Goal: Use online tool/utility: Utilize a website feature to perform a specific function

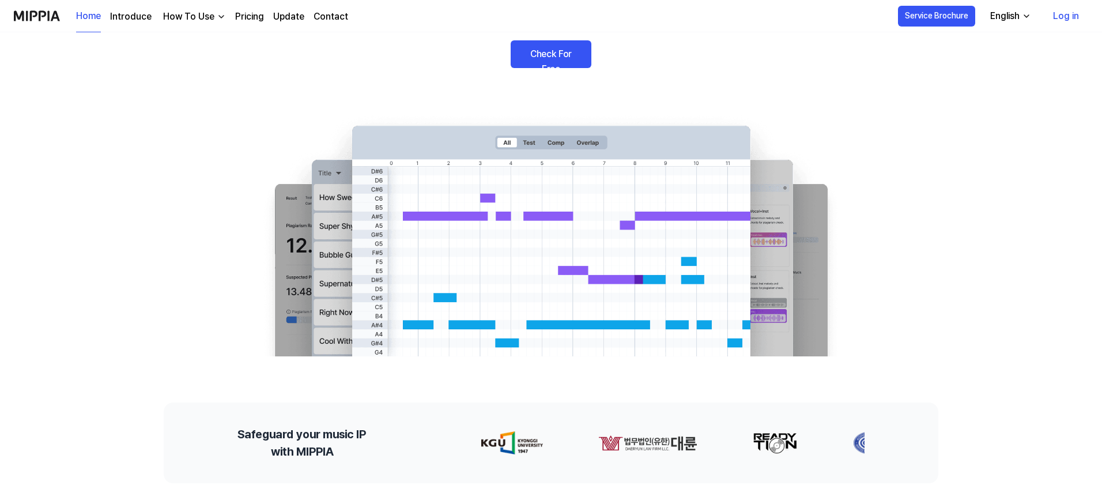
scroll to position [142, 0]
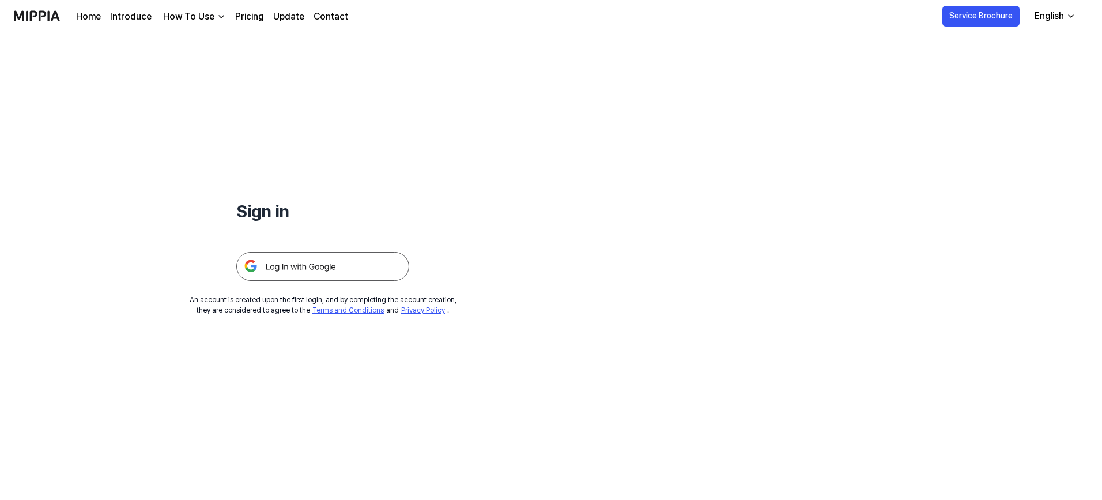
click at [322, 265] on img at bounding box center [322, 266] width 173 height 29
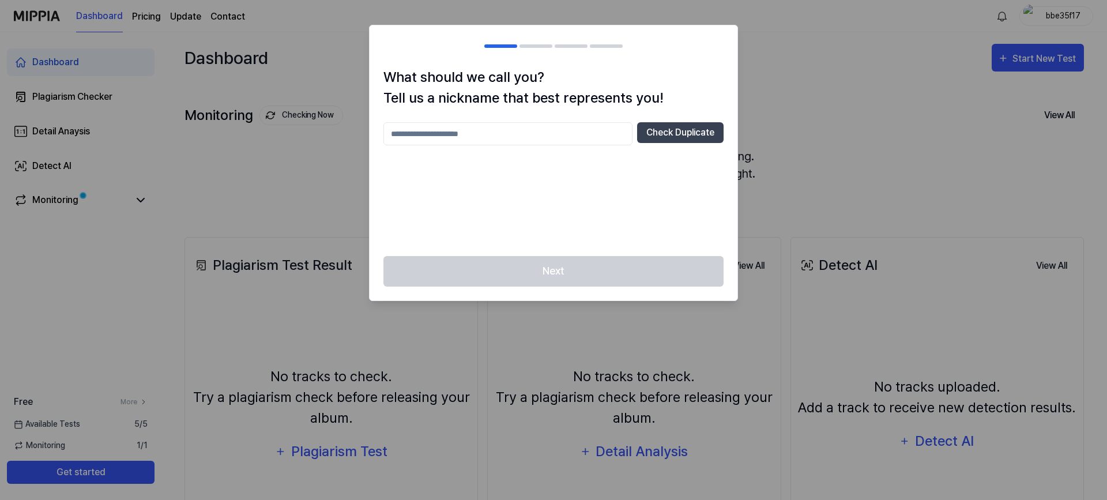
click at [589, 134] on input "text" at bounding box center [507, 133] width 249 height 23
type input "****"
click at [595, 280] on div "Next" at bounding box center [553, 278] width 368 height 44
click at [661, 127] on button "Check Duplicate" at bounding box center [680, 132] width 86 height 21
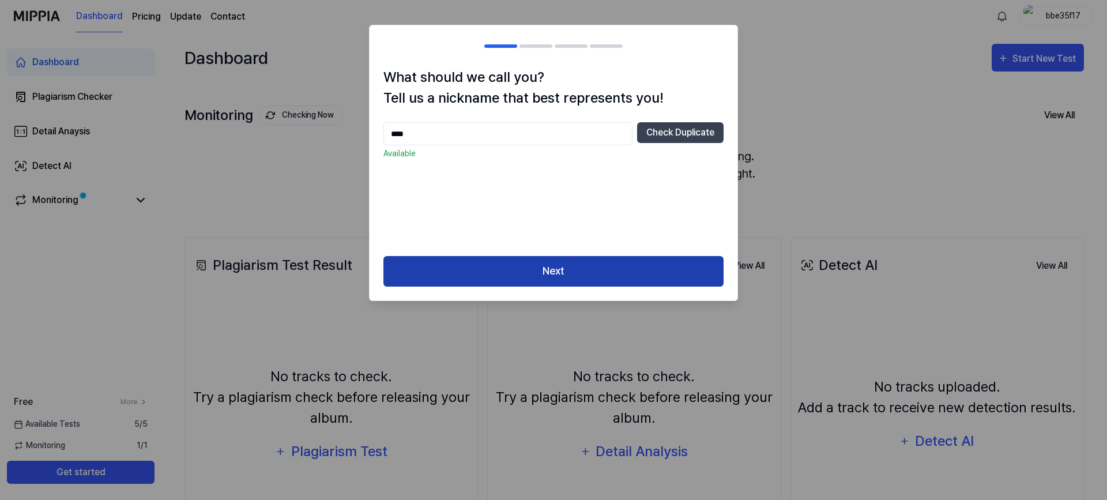
click at [598, 273] on button "Next" at bounding box center [553, 271] width 340 height 31
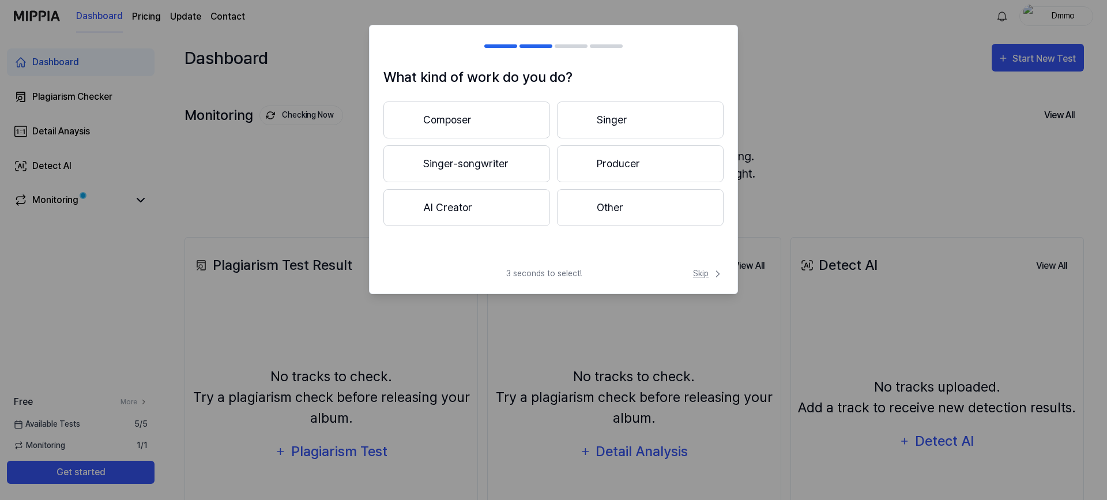
click at [690, 267] on button "Skip" at bounding box center [706, 273] width 33 height 12
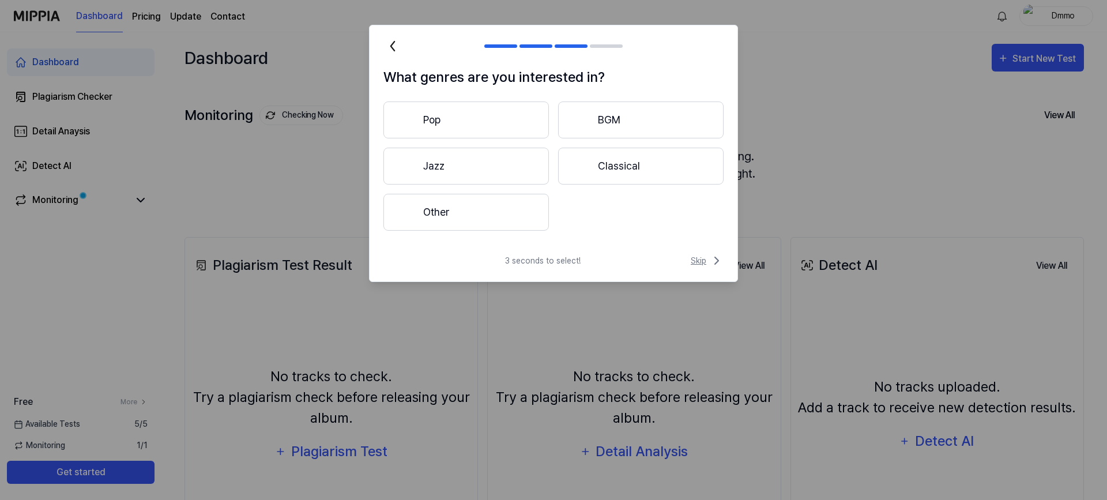
click at [706, 260] on span "Skip" at bounding box center [706, 261] width 33 height 14
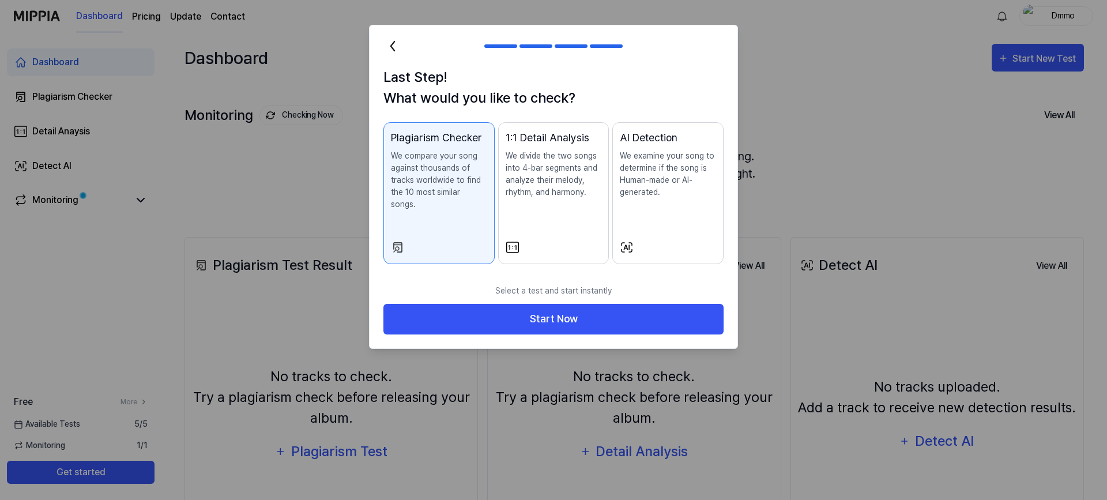
click at [668, 212] on div "AI Detection We examine your song to determine if the song is Human-made or AI-…" at bounding box center [668, 176] width 96 height 92
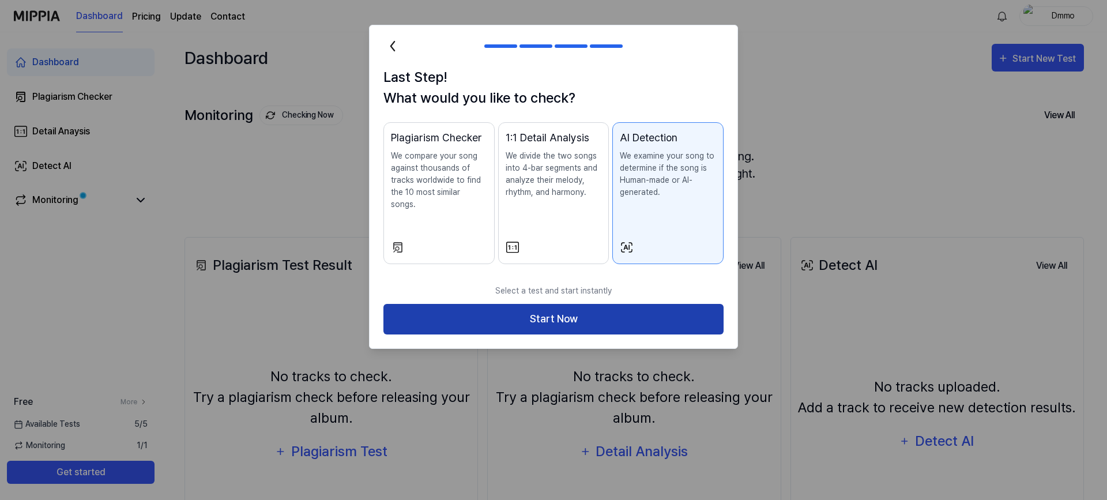
click at [642, 304] on button "Start Now" at bounding box center [553, 319] width 340 height 31
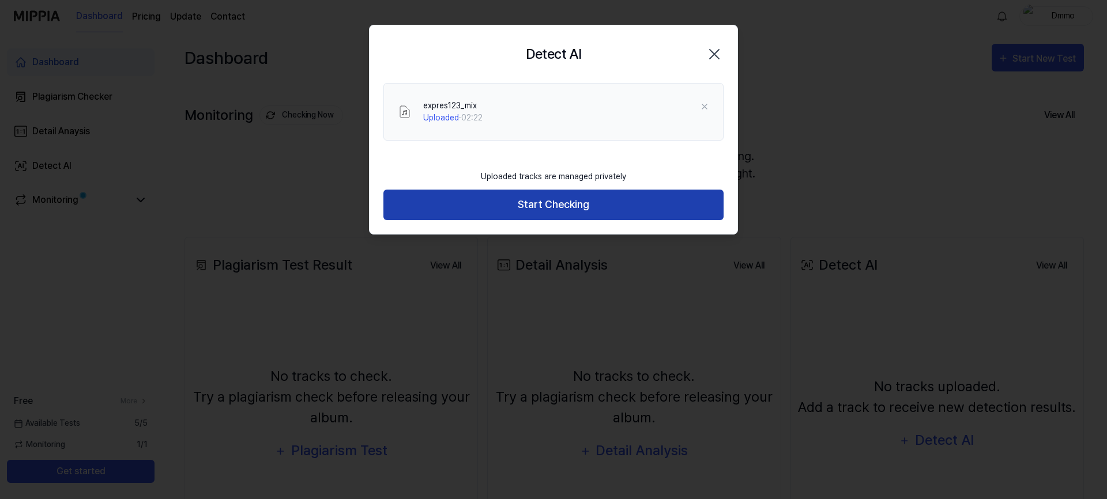
click at [585, 196] on button "Start Checking" at bounding box center [553, 205] width 340 height 31
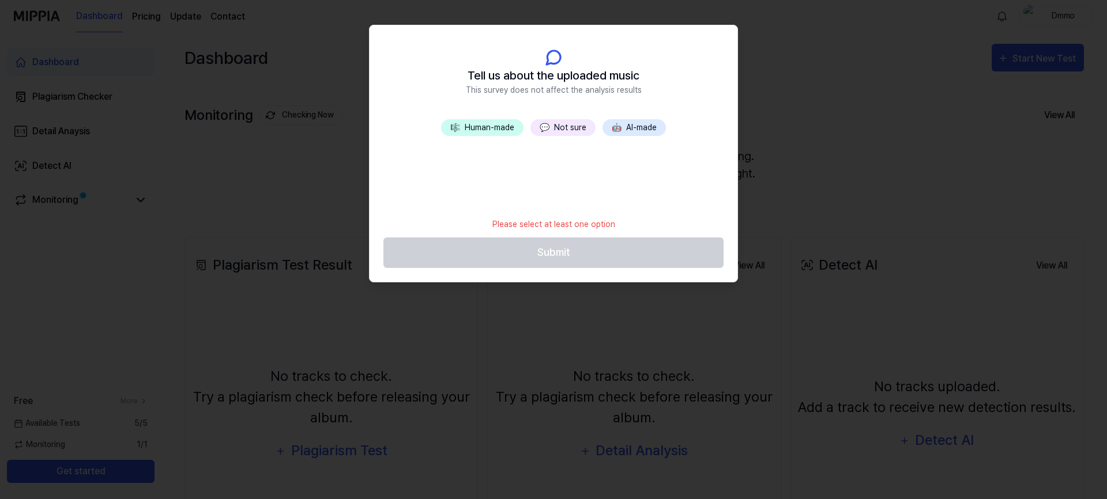
click at [493, 133] on button "🎼 Human-made" at bounding box center [482, 127] width 82 height 17
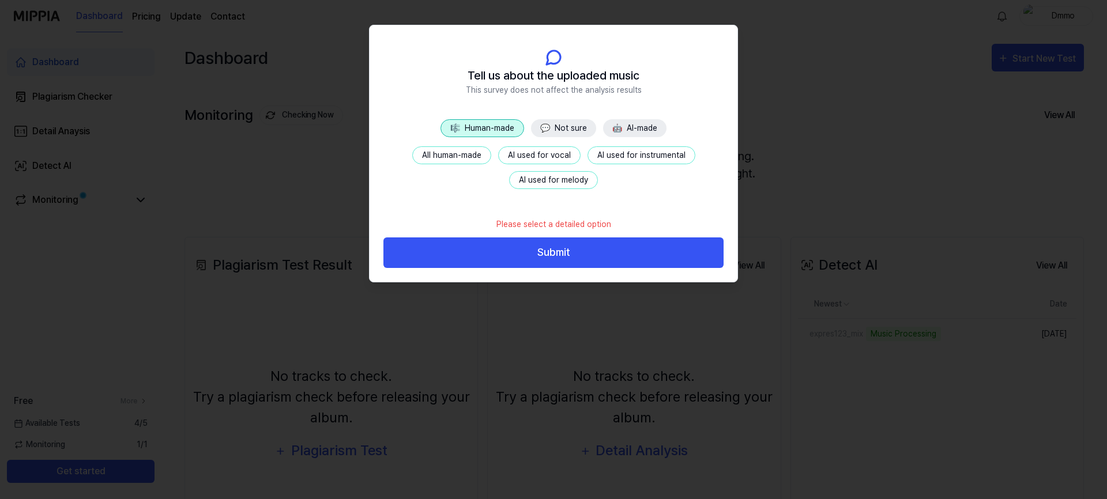
click at [549, 127] on span "💬" at bounding box center [545, 127] width 10 height 9
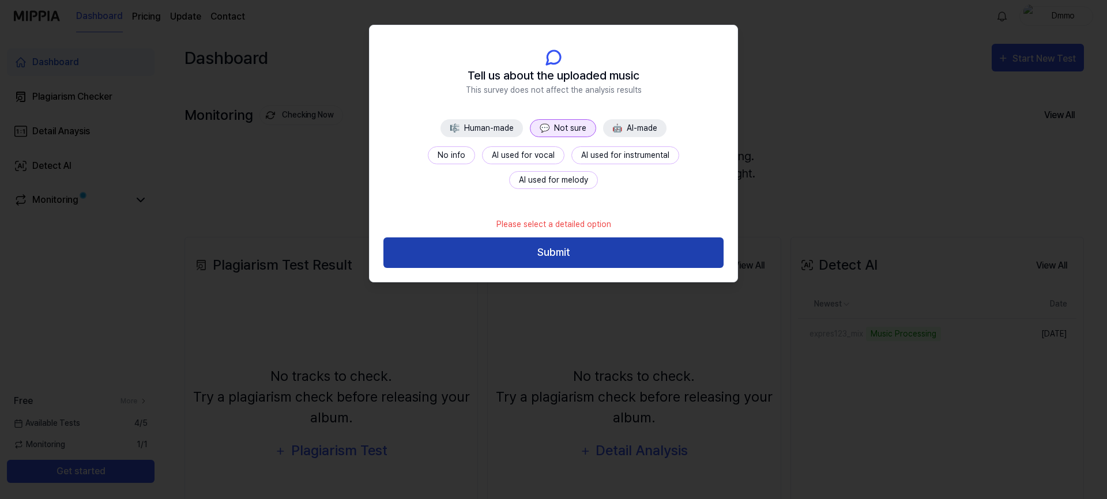
click at [540, 246] on button "Submit" at bounding box center [553, 252] width 340 height 31
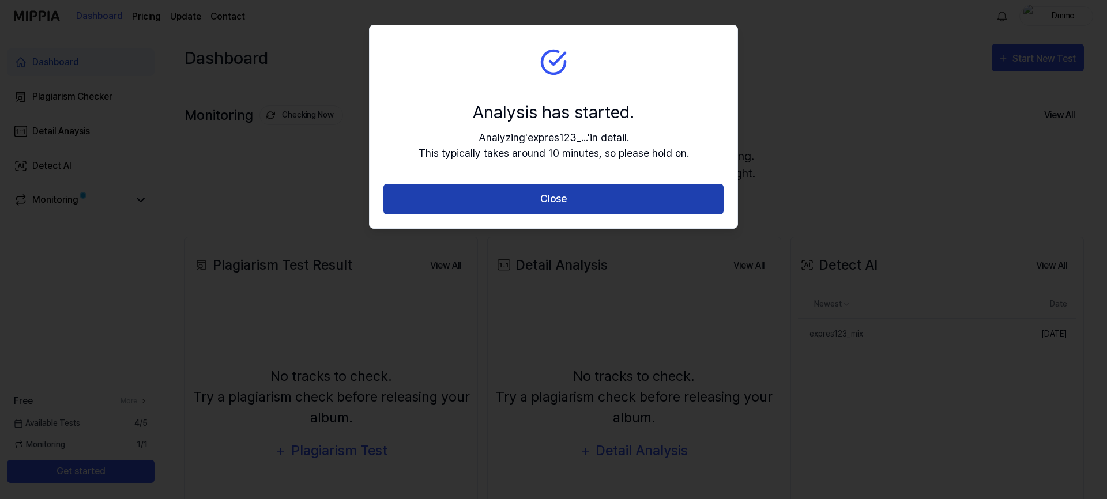
click at [461, 186] on button "Close" at bounding box center [553, 199] width 340 height 31
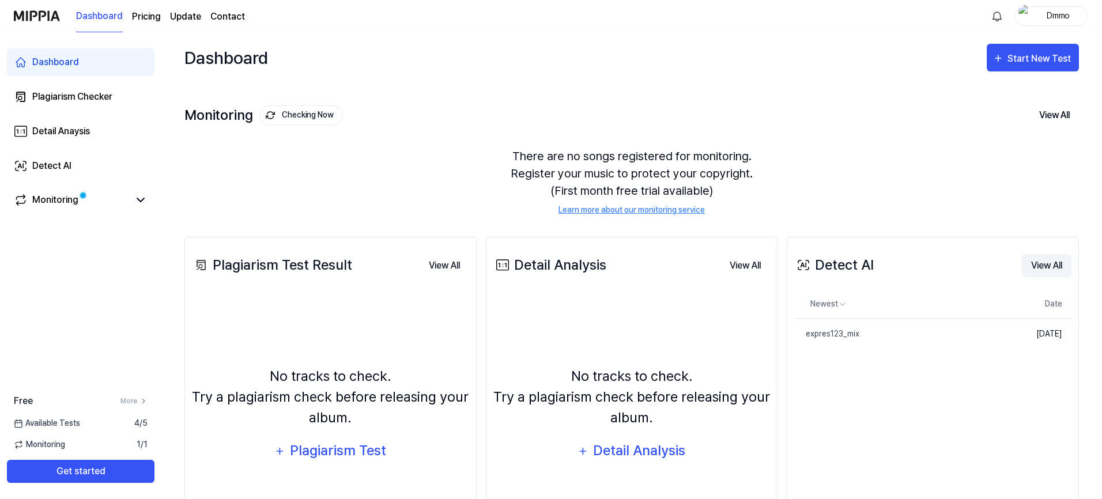
click at [1036, 256] on button "View All" at bounding box center [1047, 265] width 50 height 23
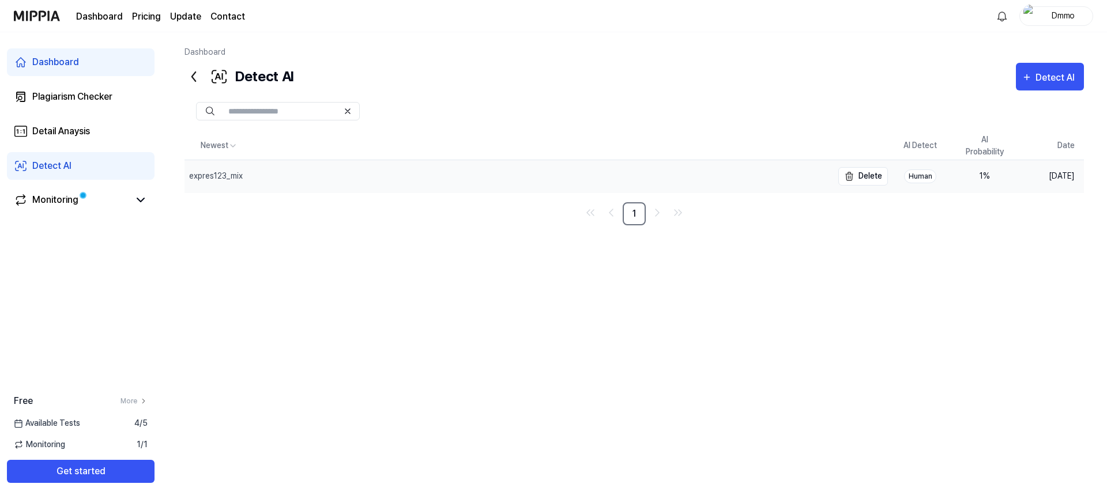
click at [426, 180] on div "expres123_mix" at bounding box center [508, 176] width 648 height 32
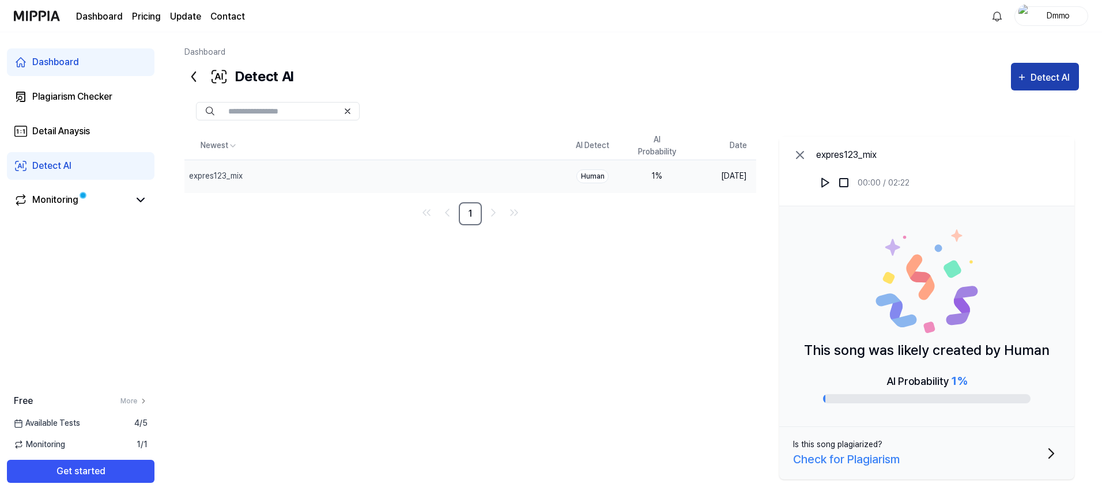
click at [1048, 82] on div "Detect AI" at bounding box center [1052, 77] width 43 height 15
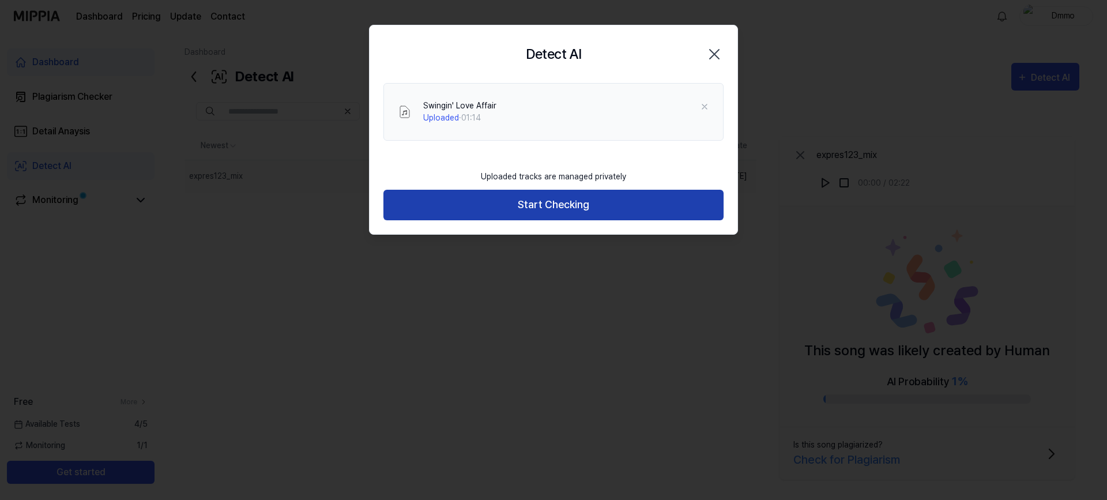
click at [548, 215] on button "Start Checking" at bounding box center [553, 205] width 340 height 31
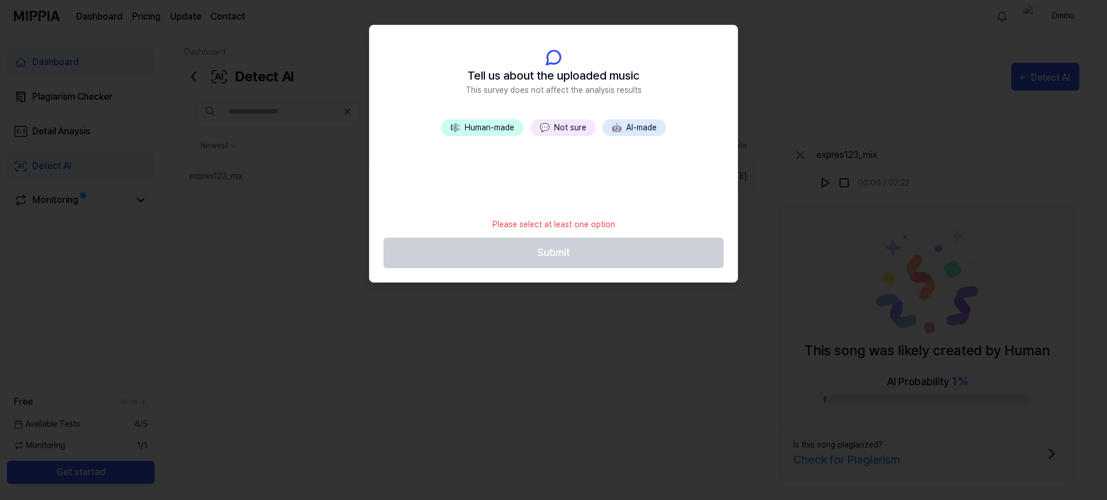
click at [542, 129] on span "💬" at bounding box center [544, 127] width 10 height 9
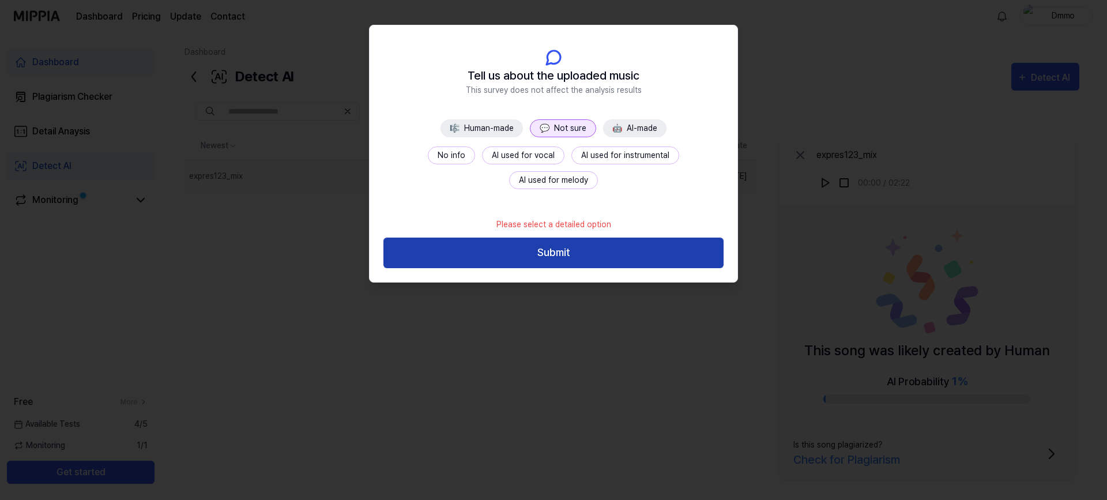
click at [567, 258] on button "Submit" at bounding box center [553, 252] width 340 height 31
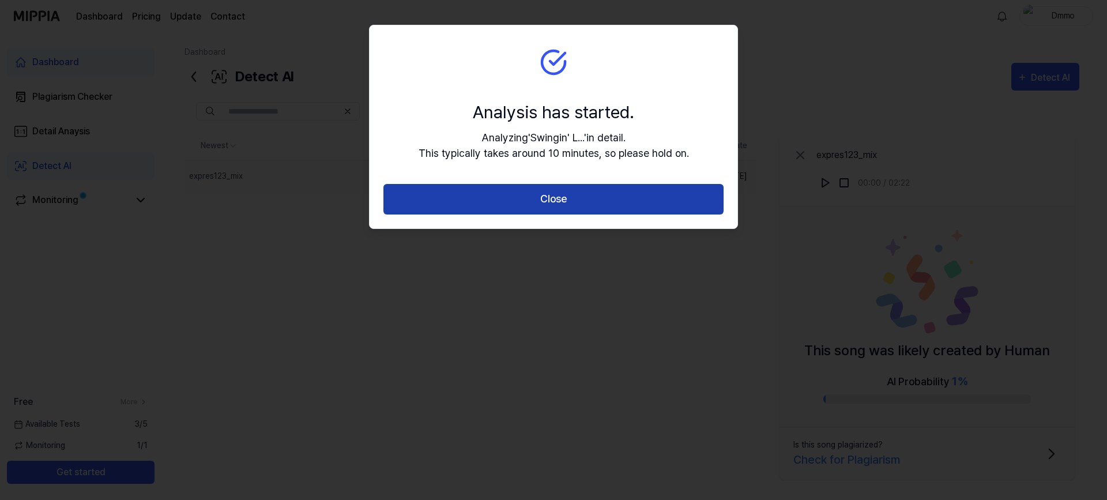
click at [560, 206] on button "Close" at bounding box center [553, 199] width 340 height 31
